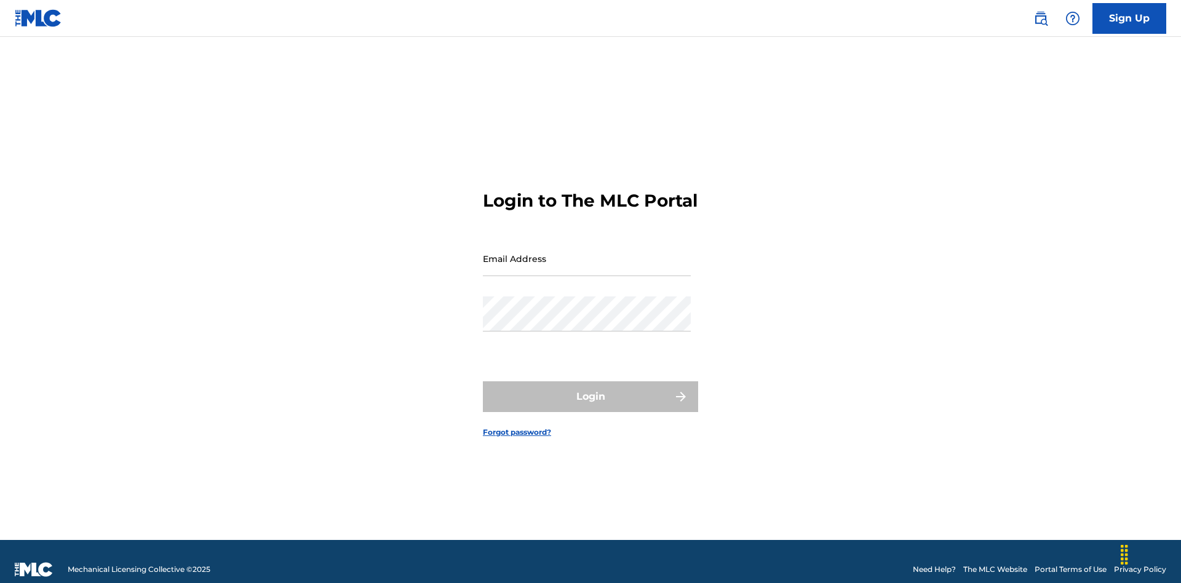
scroll to position [16, 0]
click at [1129, 18] on link "Sign Up" at bounding box center [1130, 18] width 74 height 31
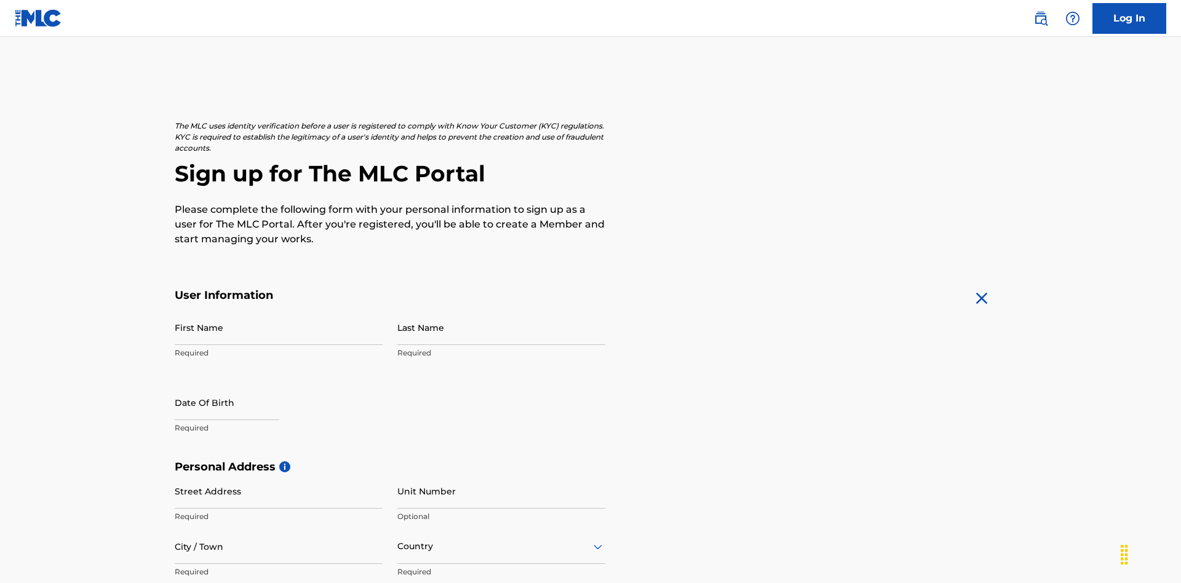
scroll to position [236, 0]
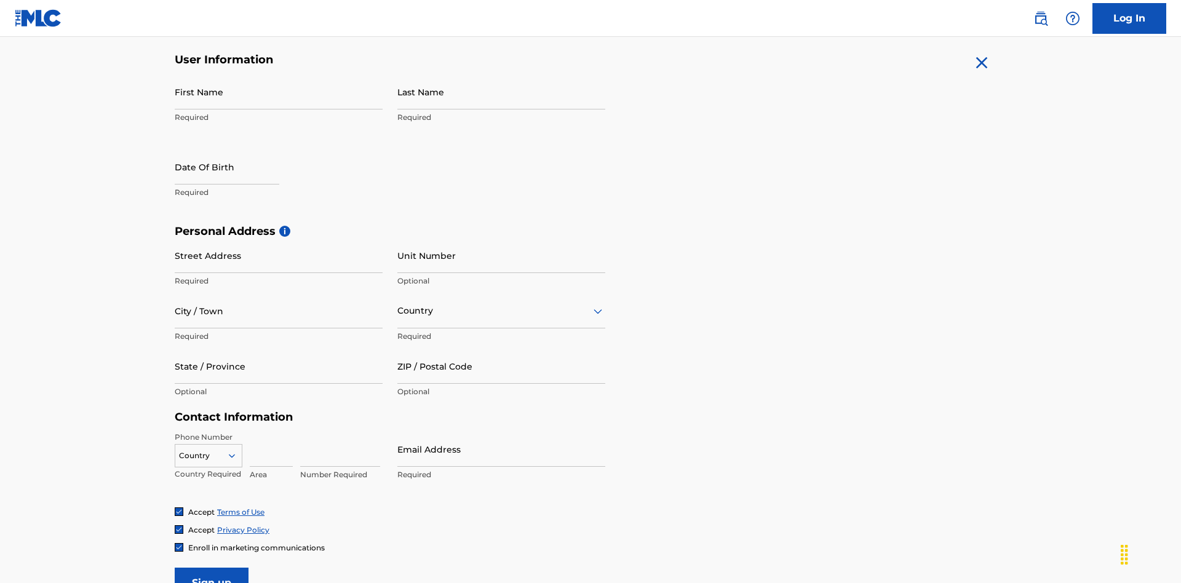
click at [279, 92] on input "First Name" at bounding box center [279, 91] width 208 height 35
type input "[PERSON_NAME]"
click at [501, 92] on input "Last Name" at bounding box center [501, 91] width 208 height 35
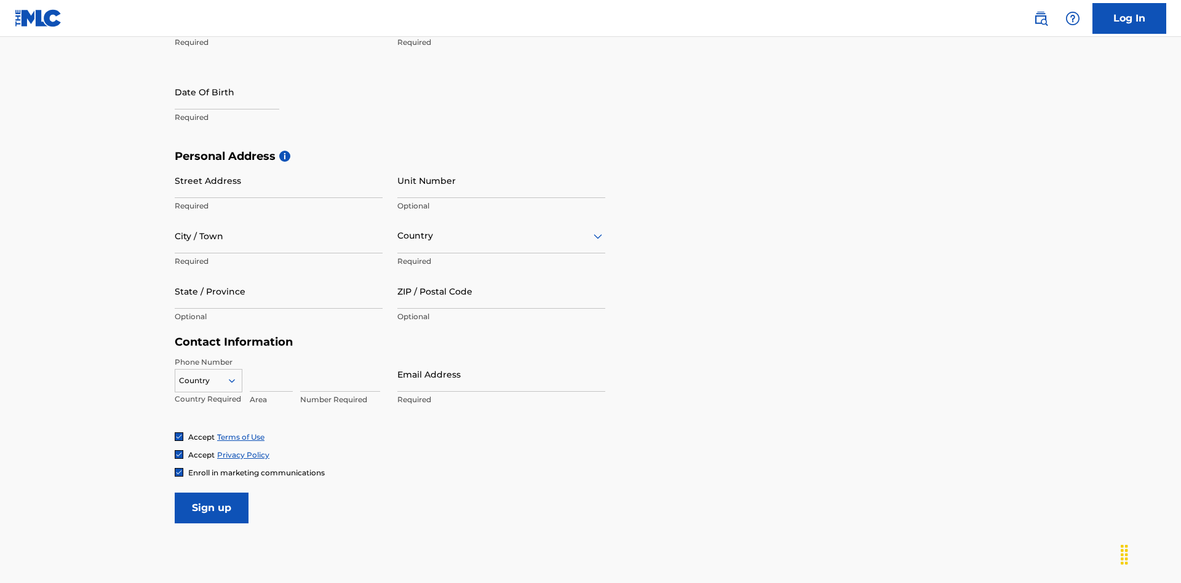
type input "Ribble"
click at [237, 93] on input "text" at bounding box center [227, 91] width 105 height 35
select select "7"
select select "2025"
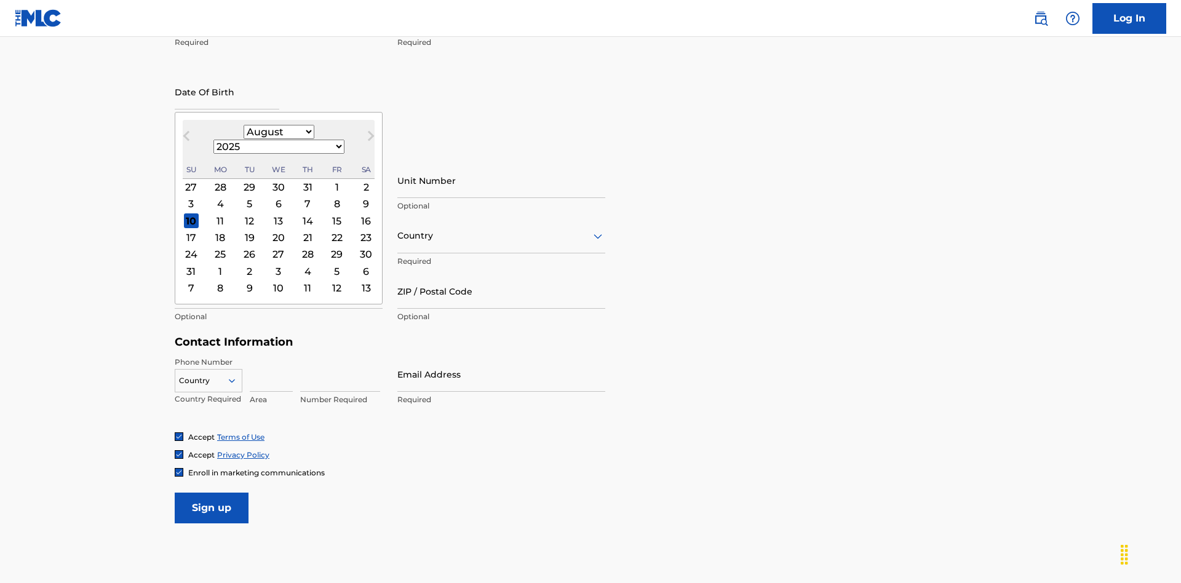
click at [244, 132] on select "January February March April May June July August September October November De…" at bounding box center [279, 132] width 71 height 14
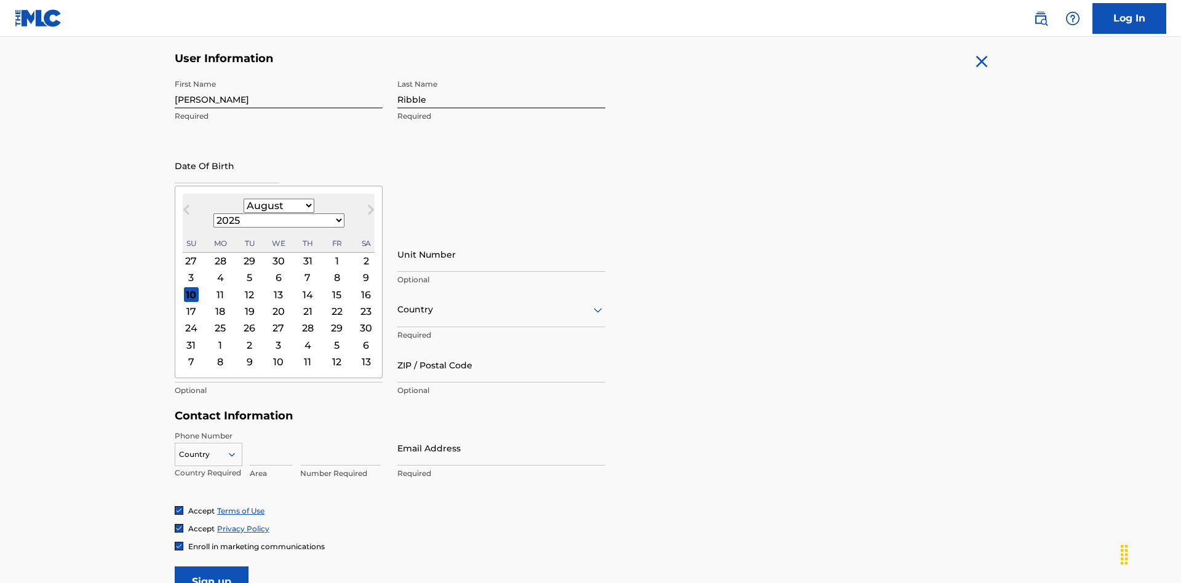
select select "0"
click at [299, 213] on select "1900 1901 1902 1903 1904 1905 1906 1907 1908 1909 1910 1911 1912 1913 1914 1915…" at bounding box center [278, 220] width 131 height 14
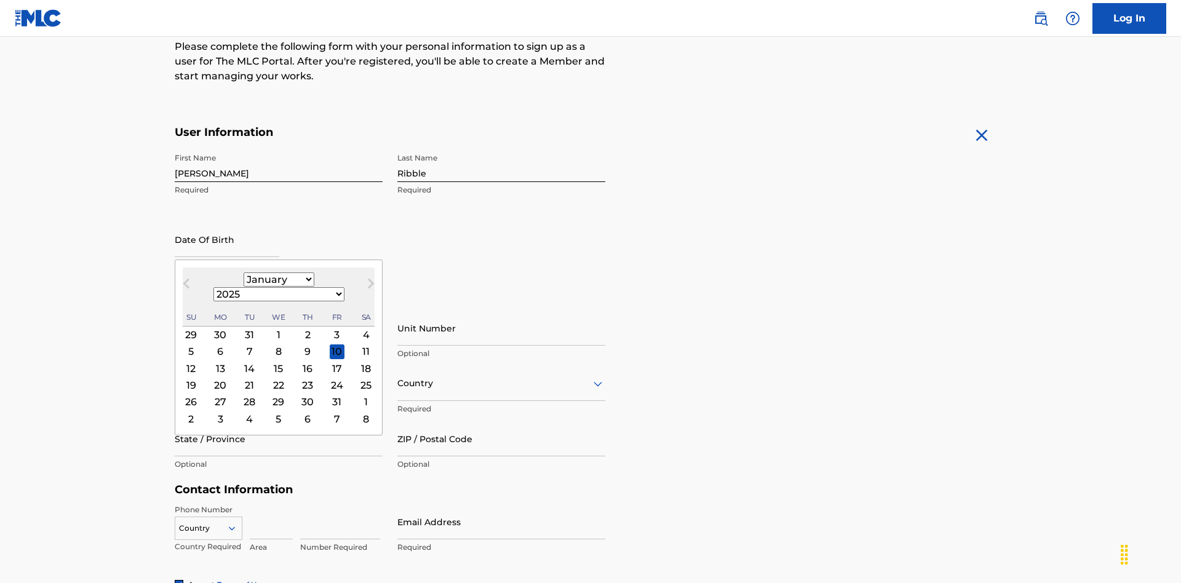
select select "1985"
click at [299, 287] on select "1900 1901 1902 1903 1904 1905 1906 1907 1908 1909 1910 1911 1912 1913 1914 1915…" at bounding box center [278, 294] width 131 height 14
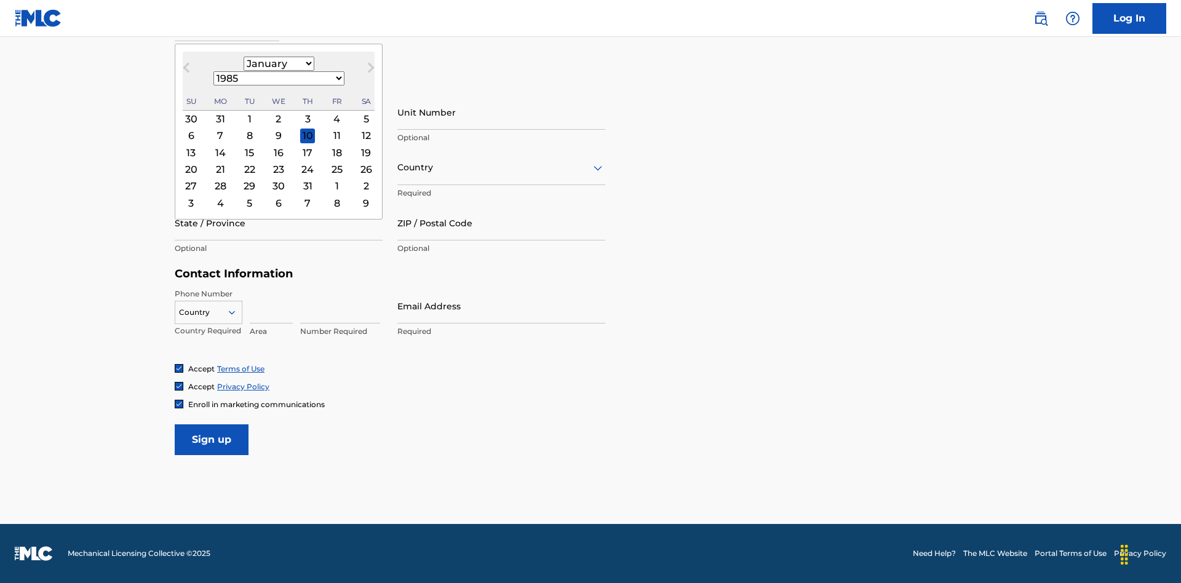
click at [242, 129] on div "8" at bounding box center [249, 136] width 15 height 15
type input "[DATE]"
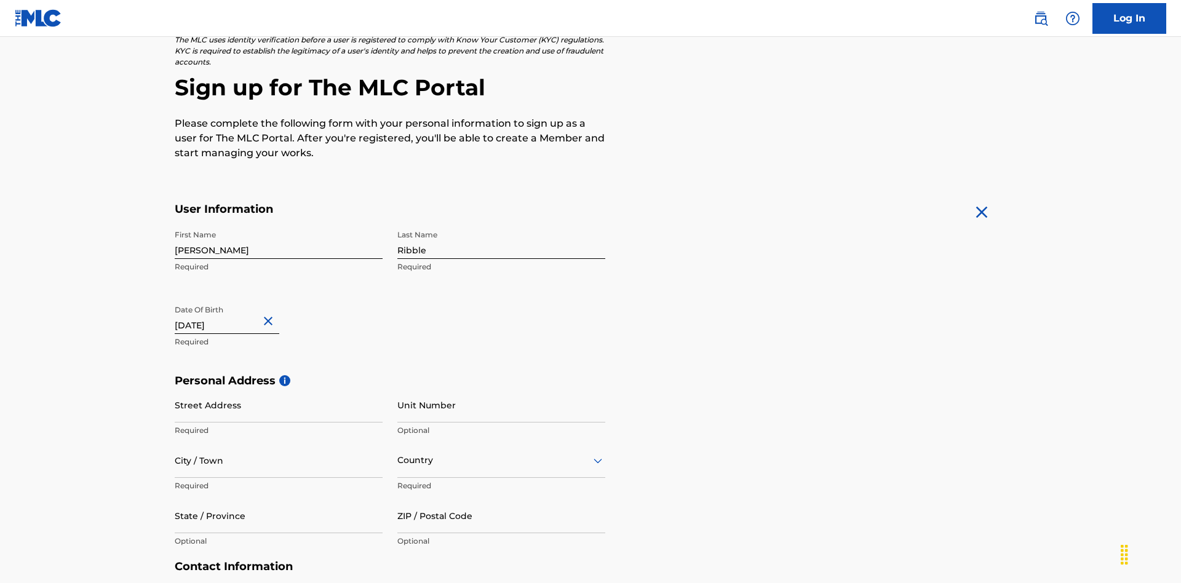
scroll to position [379, 0]
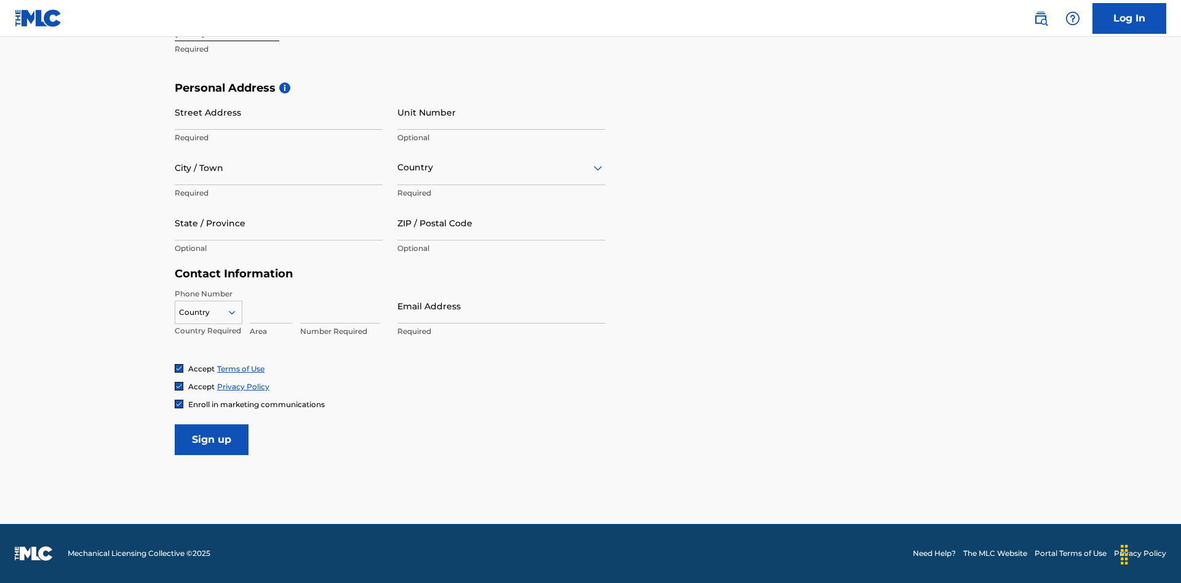
click at [279, 112] on input "Street Address" at bounding box center [279, 112] width 208 height 35
type input "[STREET_ADDRESS]"
click at [279, 167] on input "City / Town" at bounding box center [279, 167] width 208 height 35
type input "[GEOGRAPHIC_DATA]"
click at [398, 167] on input "text" at bounding box center [398, 167] width 2 height 13
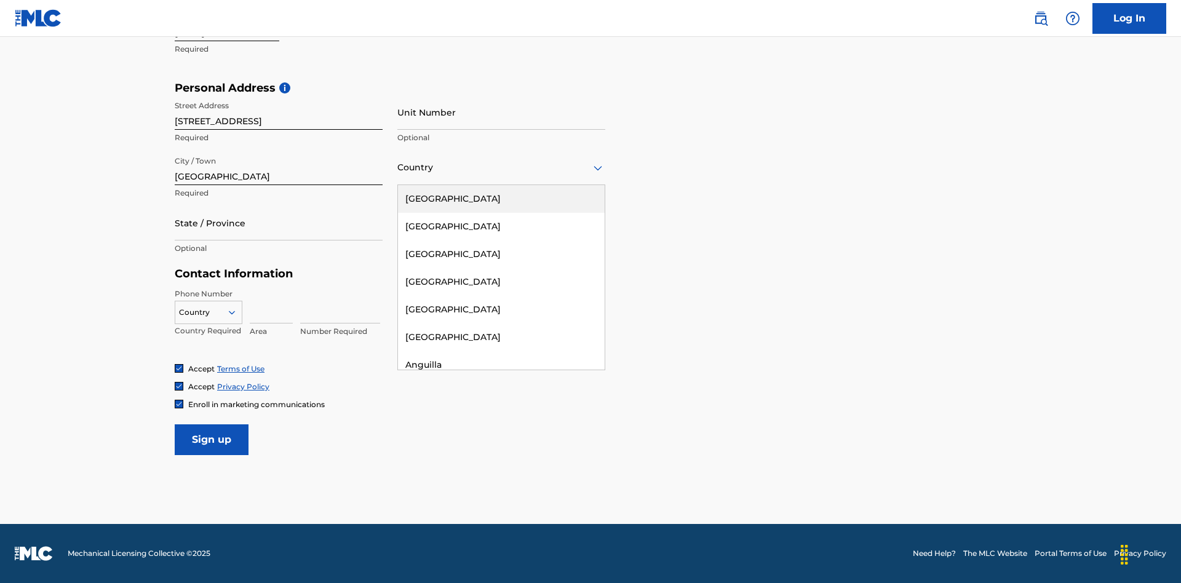
click at [501, 199] on div "[GEOGRAPHIC_DATA]" at bounding box center [501, 199] width 207 height 28
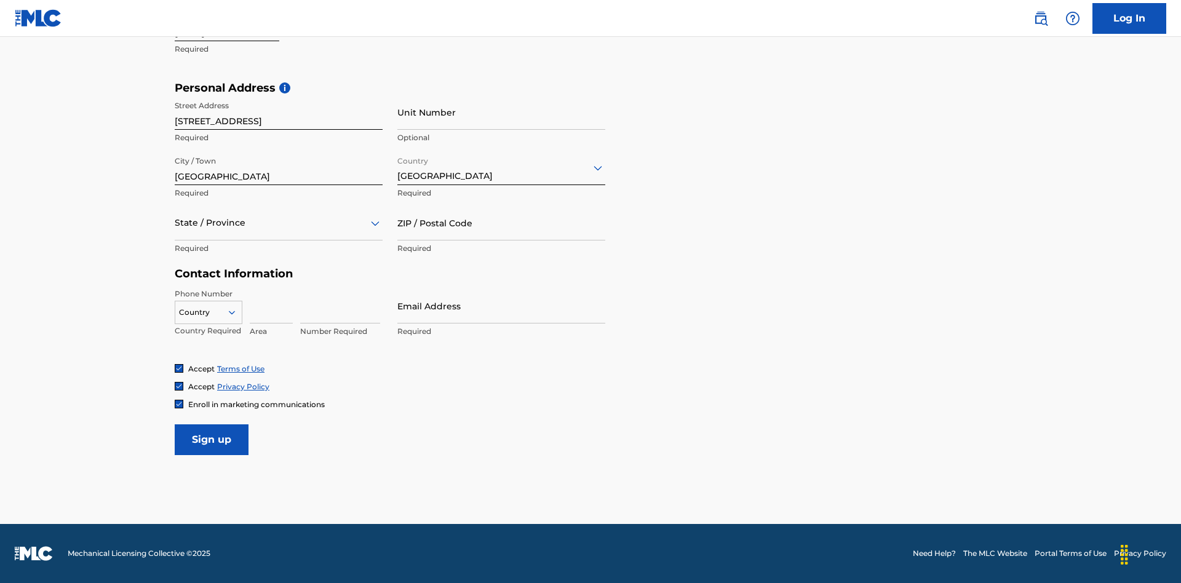
click at [279, 223] on div at bounding box center [279, 222] width 208 height 15
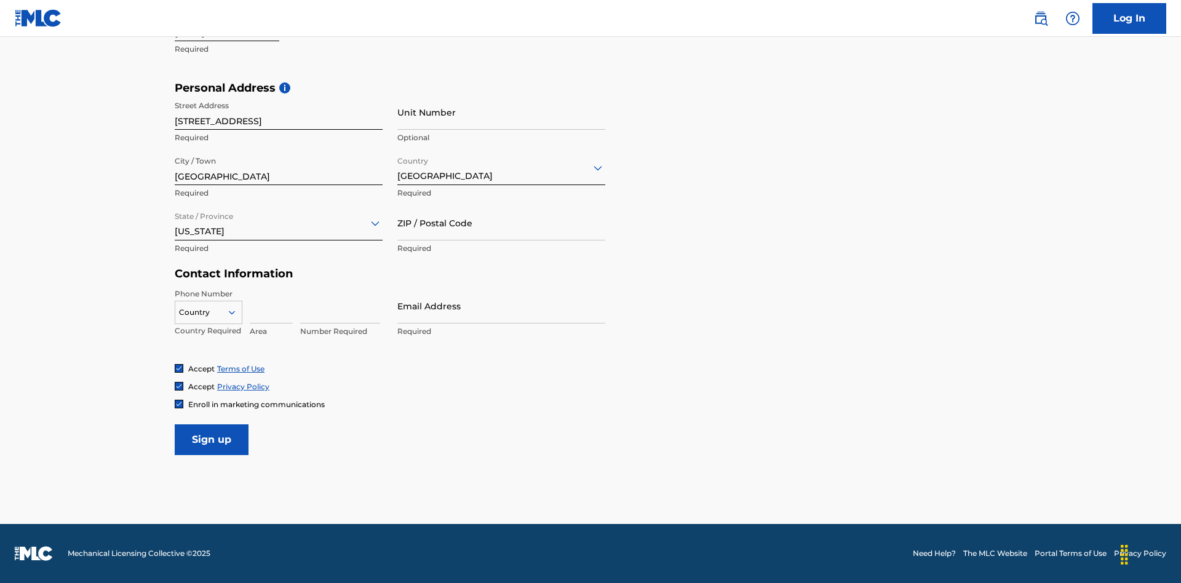
click at [501, 223] on input "ZIP / Postal Code" at bounding box center [501, 222] width 208 height 35
type input "43777"
click at [237, 312] on icon at bounding box center [231, 312] width 11 height 11
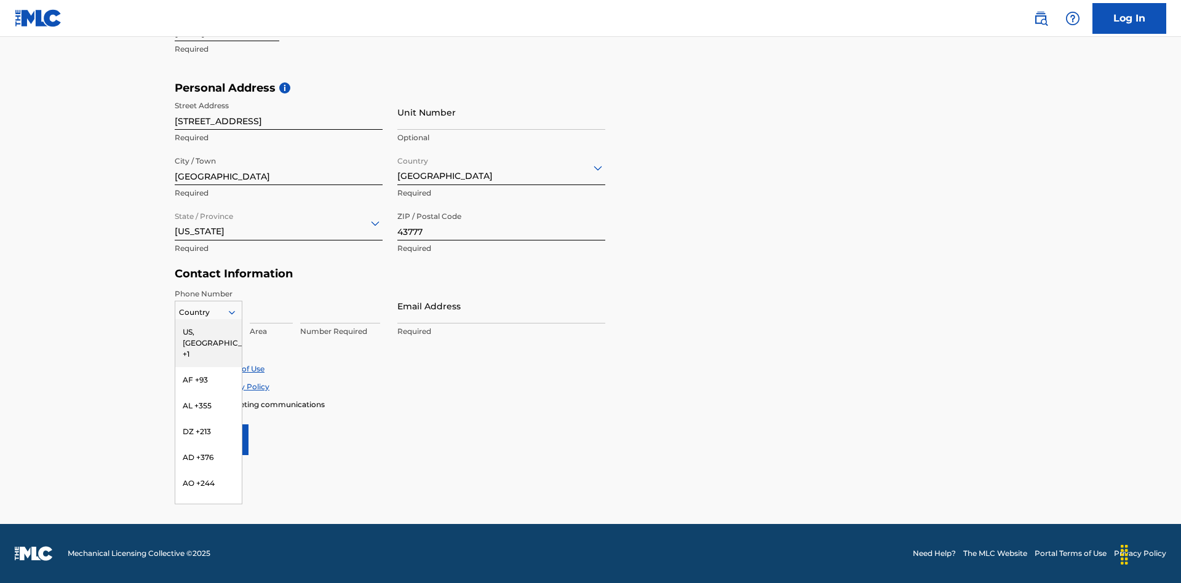
click at [209, 332] on div "US, [GEOGRAPHIC_DATA] +1" at bounding box center [208, 343] width 66 height 48
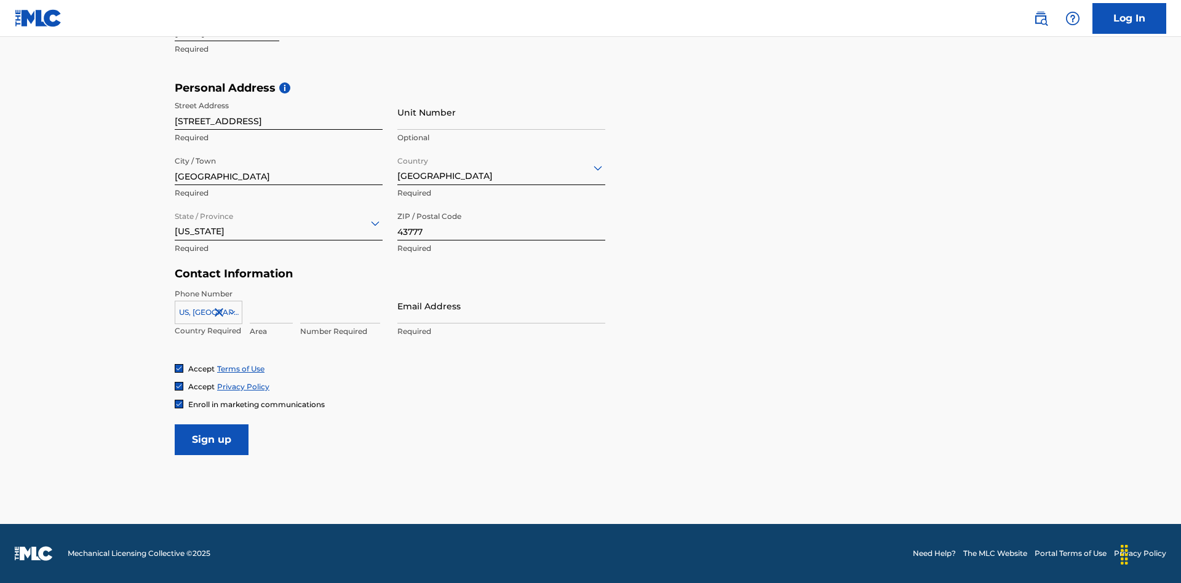
click at [271, 306] on input at bounding box center [271, 306] width 43 height 35
type input "740"
click at [340, 306] on input at bounding box center [340, 306] width 80 height 35
type input "8086351"
click at [501, 306] on input "Email Address" at bounding box center [501, 306] width 208 height 35
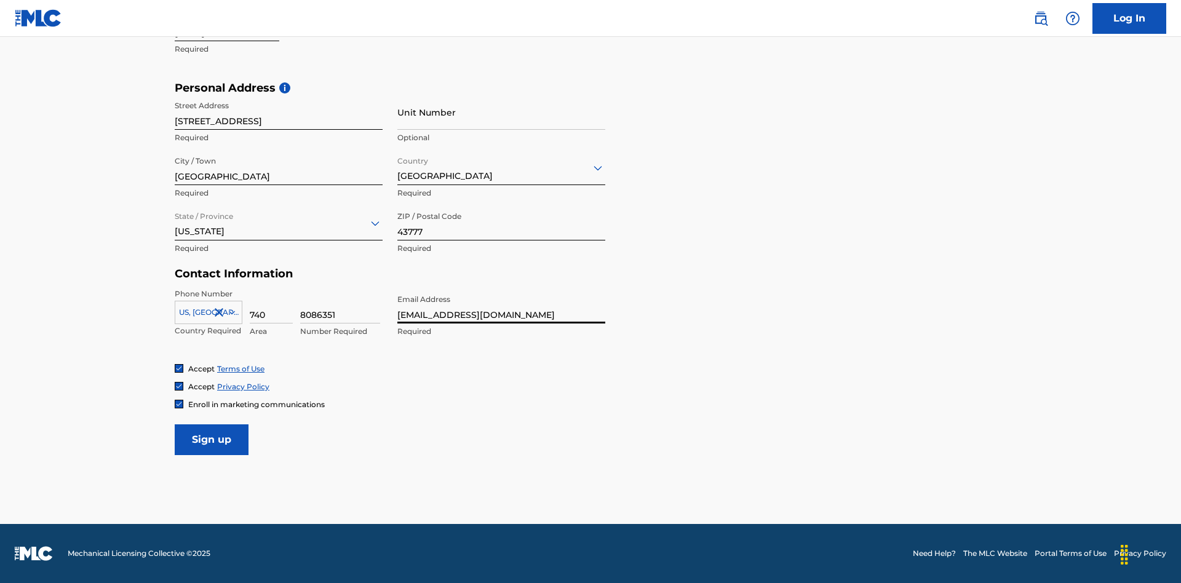
scroll to position [0, 29]
type input "[EMAIL_ADDRESS][DOMAIN_NAME]"
click at [212, 439] on input "Sign up" at bounding box center [212, 439] width 74 height 31
